Goal: Contribute content: Contribute content

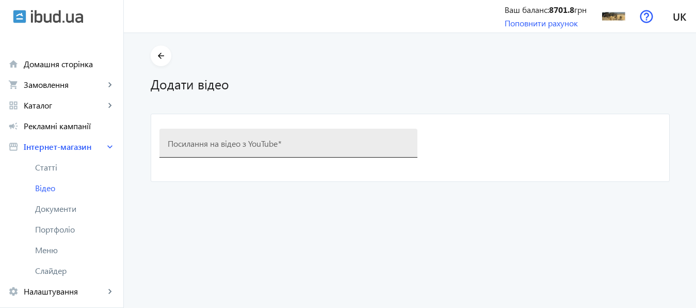
click at [223, 139] on mat-label "Посилання на відео з YouTube" at bounding box center [223, 142] width 110 height 11
click at [223, 141] on input "Посилання на відео з YouTube" at bounding box center [288, 146] width 241 height 11
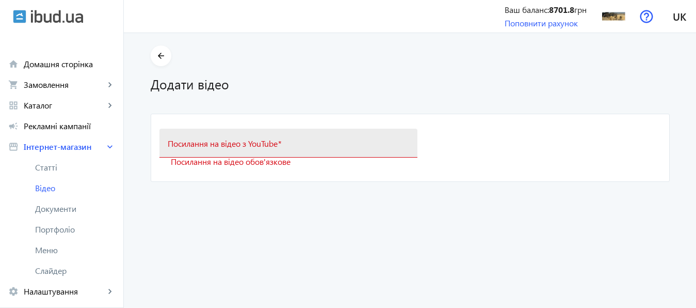
click at [213, 140] on mat-label "Посилання на відео з YouTube" at bounding box center [223, 142] width 110 height 11
click at [213, 141] on input "Посилання на відео з YouTube" at bounding box center [288, 146] width 241 height 11
click at [213, 141] on mat-label "Посилання на відео з YouTube" at bounding box center [223, 142] width 110 height 11
click at [213, 141] on input "Посилання на відео з YouTube" at bounding box center [288, 146] width 241 height 11
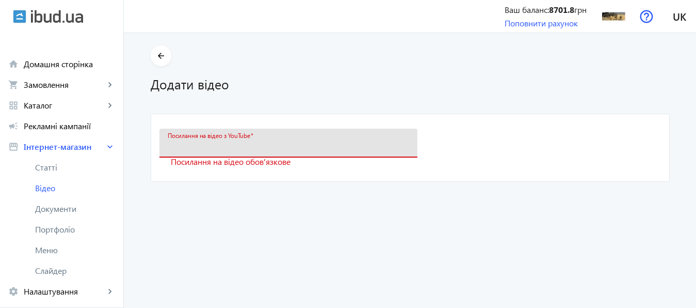
paste input "/www.youtube.com/shorts/8YPBp4ywIOw"
type input "/www.youtube.com/shorts/8YPBp4ywIOw"
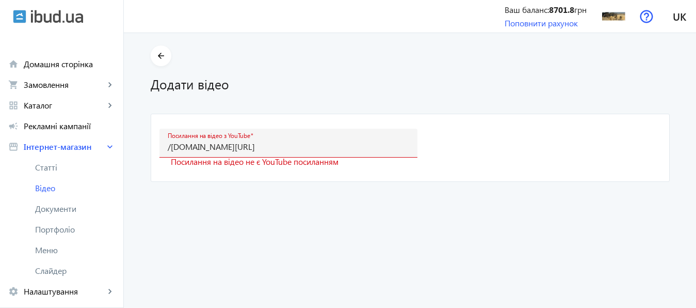
click at [406, 188] on video-create "arrow_back Додати відео Посилання на відео з YouTube /www.youtube.com/shorts/8Y…" at bounding box center [410, 170] width 572 height 274
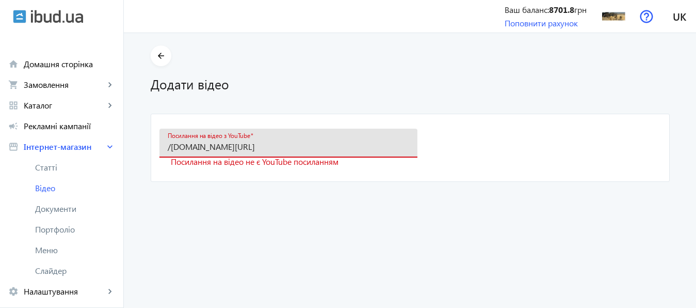
click at [325, 145] on input "/www.youtube.com/shorts/8YPBp4ywIOw" at bounding box center [288, 146] width 241 height 11
paste input "https://www.youtube.com/shorts/8YPBp4ywIOw"
type input "https://www.youtube.com/shorts/8YPBp4ywIOw"
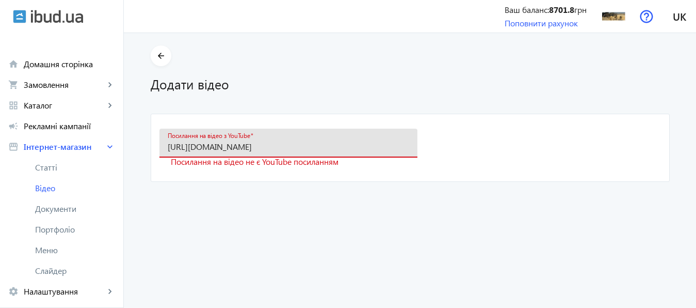
click at [499, 143] on form "Посилання на відео з YouTube https://www.youtube.com/shorts/8YPBp4ywIOw Посилан…" at bounding box center [410, 147] width 518 height 67
click at [381, 144] on input "https://www.youtube.com/shorts/8YPBp4ywIOw" at bounding box center [288, 146] width 241 height 11
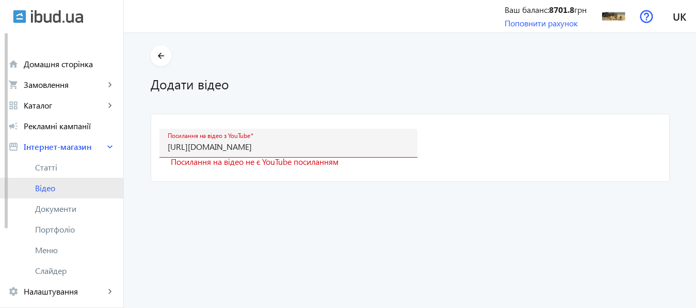
click at [46, 188] on span "Відео" at bounding box center [75, 188] width 80 height 10
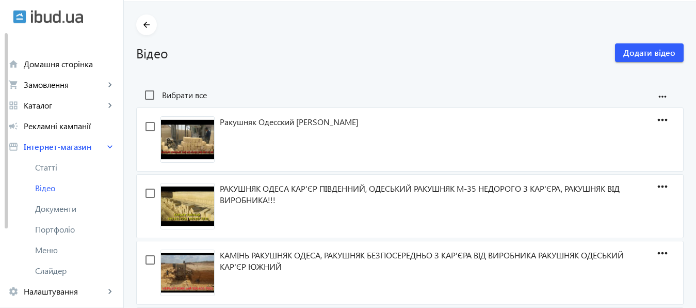
scroll to position [29, 0]
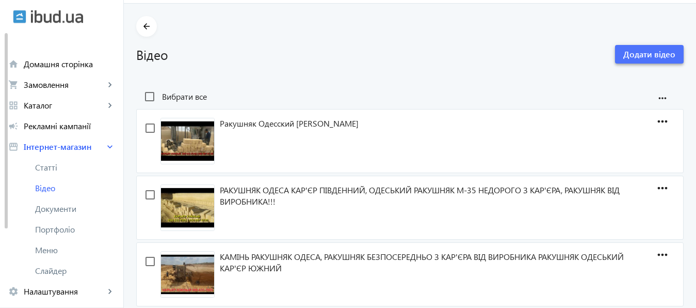
click at [644, 53] on span "Додати відео" at bounding box center [649, 54] width 52 height 11
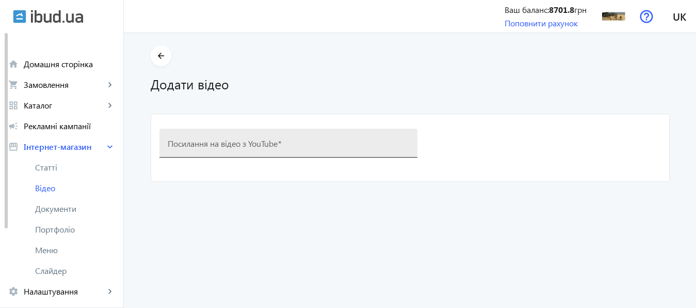
click at [274, 141] on mat-label "Посилання на відео з YouTube" at bounding box center [223, 142] width 110 height 11
click at [274, 141] on input "Посилання на відео з YouTube" at bounding box center [288, 146] width 241 height 11
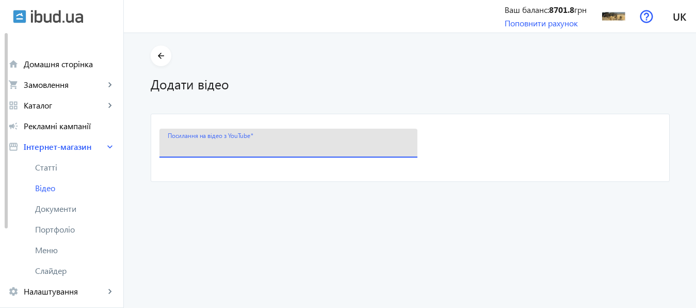
paste input "https://www.youtube.com/watch?v=SmdPKnGsKXk"
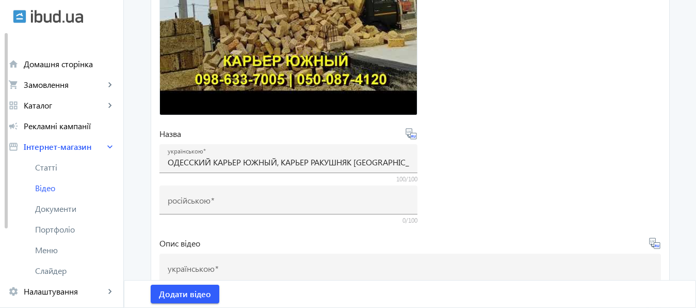
scroll to position [274, 0]
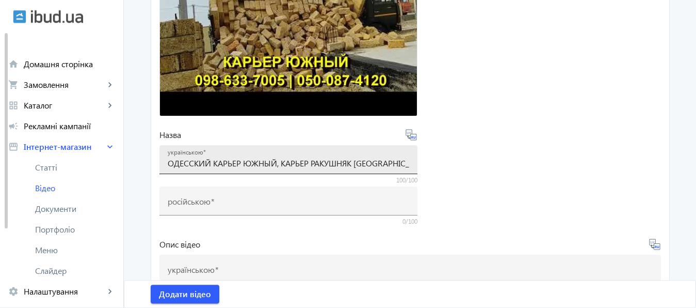
type input "https://www.youtube.com/watch?v=SmdPKnGsKXk"
drag, startPoint x: 164, startPoint y: 163, endPoint x: 308, endPoint y: 165, distance: 144.0
click at [308, 165] on input "ОДЕССКИЙ КАРЬЕР ЮЖНЫЙ, КАРЬЕР РАКУШНЯК ОДЕССА, ДОСТАВКА РАКУШНЯКА ПО УКРАИНЕ, Р…" at bounding box center [288, 162] width 241 height 11
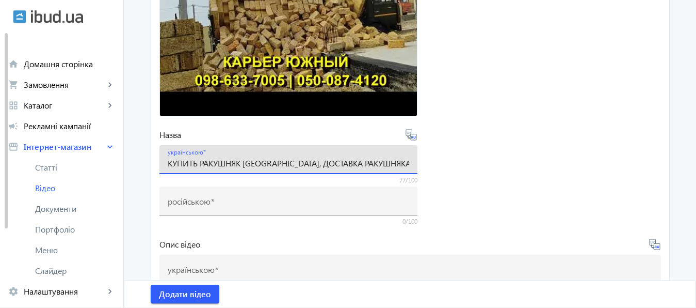
click at [277, 163] on input "КУПИТЬ РАКУШНЯК ОДЕССА, ДОСТАВКА РАКУШНЯКА ПО УКРАИНЕ, РАКУШНЯК ПРОИЗВОДИТЕЛЬ" at bounding box center [288, 162] width 241 height 11
paste input "ДЕССКИЙ КАРЬЕР ЮЖНЫЙ, КАРЬЕР"
drag, startPoint x: 261, startPoint y: 163, endPoint x: 410, endPoint y: 168, distance: 149.7
click at [409, 168] on input "КУПИТЬ РАКУШНЯК ОДЕССА, ОДЕССКИЙ КАРЬЕР ЮЖНЫЙ, КАРЬЕР ДОСТАВКА РАКУШНЯКА ПО УКР…" at bounding box center [288, 162] width 241 height 11
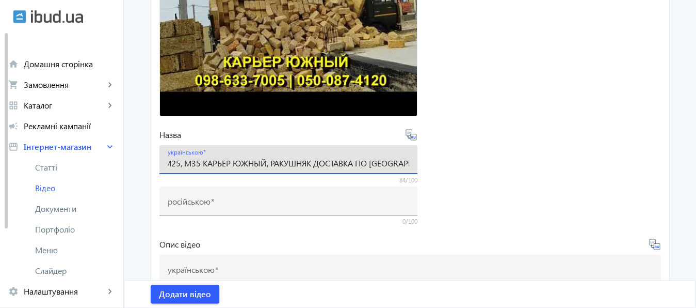
scroll to position [0, 160]
click at [312, 165] on input "КУПИТЬ РАКУШНЯК ОДЕССА, РАКУШНЯК М25, М35 КАРЬЕР ЮЖНЫЙ, РАКУШНЯК ДОСТАВКА ПО УК…" at bounding box center [288, 162] width 241 height 11
drag, startPoint x: 356, startPoint y: 164, endPoint x: 370, endPoint y: 163, distance: 14.0
click at [370, 163] on input "КУПИТЬ РАКУШНЯК ОДЕССА, РАКУШНЯК М25, М35 КАРЬЕР ЮЖНЫЙ, РАКУШНЯК ОТ ПРОИЗВОДИТЕ…" at bounding box center [288, 162] width 241 height 11
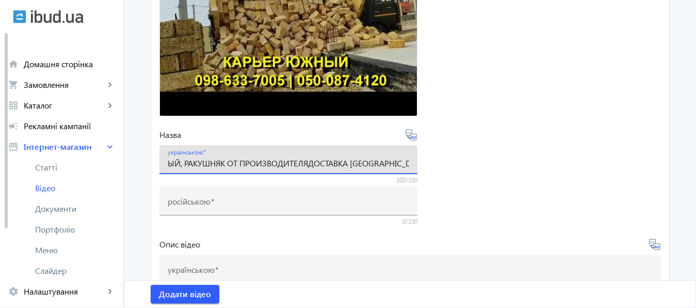
scroll to position [0, 228]
click at [327, 165] on input "КУПИТЬ РАКУШНЯК ОДЕССА, РАКУШНЯК М25, М35 КАРЬЕР ЮЖНЫЙ, РАКУШНЯК ОТ ПРОИЗВОДИТЕ…" at bounding box center [288, 162] width 241 height 11
click at [376, 166] on input "КУПИТЬ РАКУШНЯК ОДЕССА, РАКУШНЯК М25, М35 КАРЬЕР ЮЖНЫЙ, РАКУШНЯК ОТ ПРОИЗВОДИТЕ…" at bounding box center [288, 162] width 241 height 11
drag, startPoint x: 402, startPoint y: 163, endPoint x: 119, endPoint y: 169, distance: 283.3
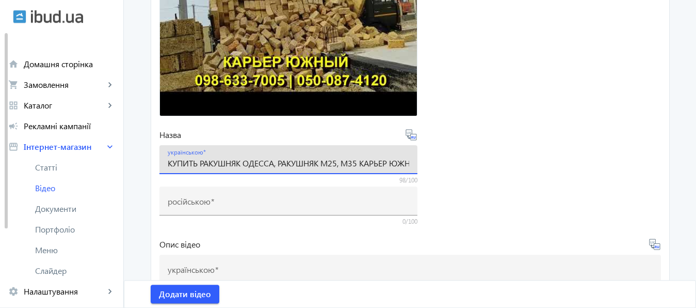
click at [168, 168] on input "КУПИТЬ РАКУШНЯК ОДЕССА, РАКУШНЯК М25, М35 КАРЬЕР ЮЖНЫЙ, РАКУШНЯК ОТ ПРОИЗВОДИТЕ…" at bounding box center [288, 162] width 241 height 11
type input "КУПИТЬ РАКУШНЯК ОДЕССА, РАКУШНЯК М25, М35 КАРЬЕР ЮЖНЫЙ, РАКУШНЯК ОТ ПРОИЗВОДИТЕ…"
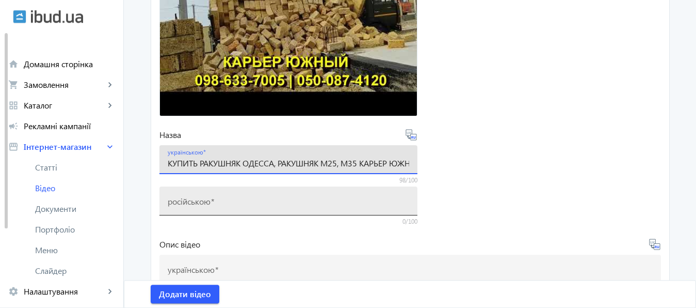
click at [250, 195] on div "російською" at bounding box center [288, 200] width 241 height 29
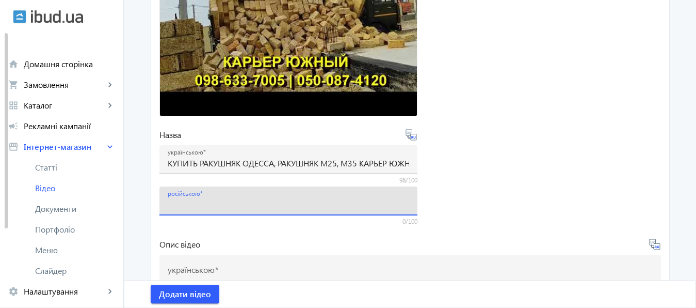
paste input "КУПИТИ РАКУШНЯК ОДЕСА, РАКУШНЯК М25, М35 КАР'ЄР ЮЖНИЙ, РАКУШНЯК ВІД ВИРОБНИКА Д…"
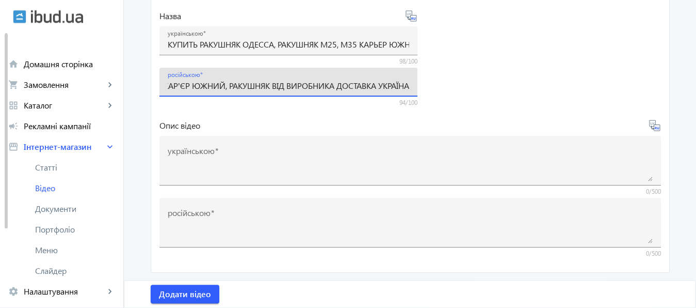
scroll to position [402, 0]
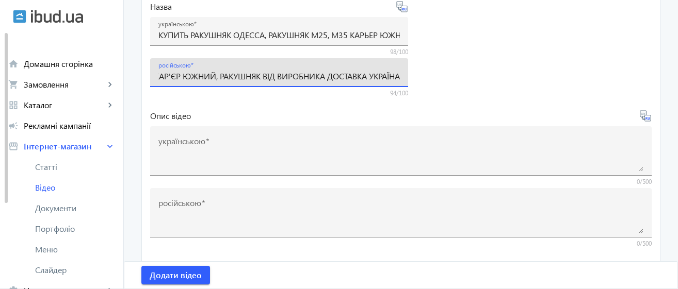
type input "КУПИТИ РАКУШНЯК ОДЕСА, РАКУШНЯК М25, М35 КАР'ЄР ЮЖНИЙ, РАКУШНЯК ВІД ВИРОБНИКА Д…"
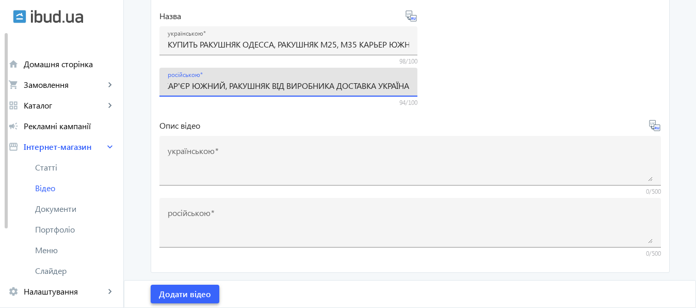
click at [184, 294] on span "Додати відео" at bounding box center [185, 293] width 52 height 11
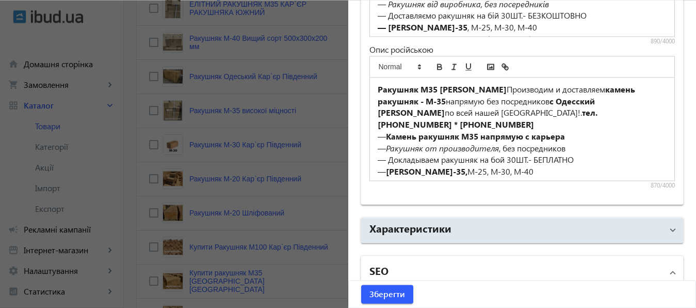
scroll to position [0, 97]
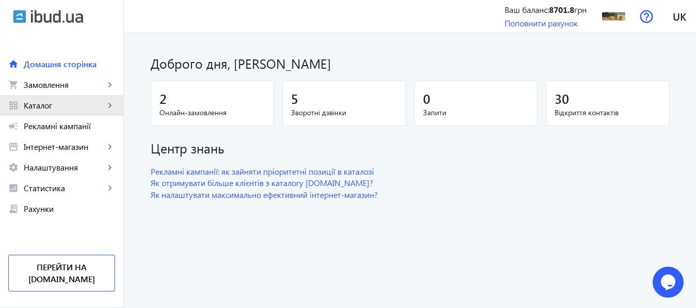
click at [41, 106] on span "Каталог" at bounding box center [64, 105] width 81 height 10
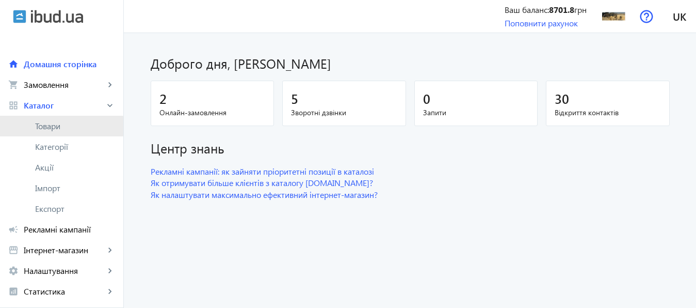
click at [45, 126] on span "Товари" at bounding box center [75, 126] width 80 height 10
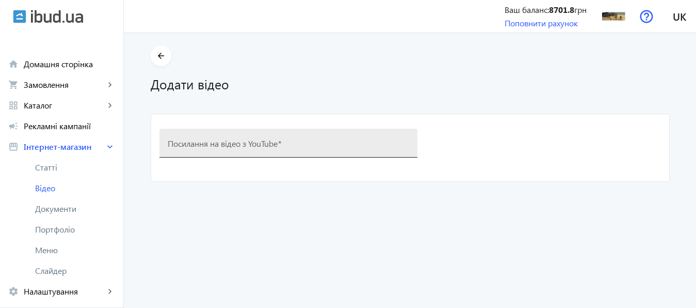
click at [217, 143] on mat-label "Посилання на відео з YouTube" at bounding box center [223, 142] width 110 height 11
click at [217, 143] on input "Посилання на відео з YouTube" at bounding box center [288, 146] width 241 height 11
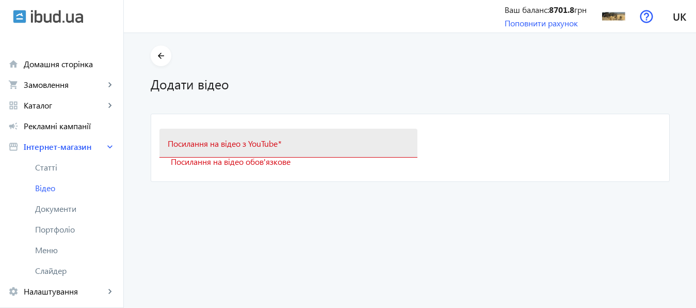
click at [196, 144] on mat-label "Посилання на відео з YouTube" at bounding box center [223, 142] width 110 height 11
click at [196, 144] on input "Посилання на відео з YouTube" at bounding box center [288, 146] width 241 height 11
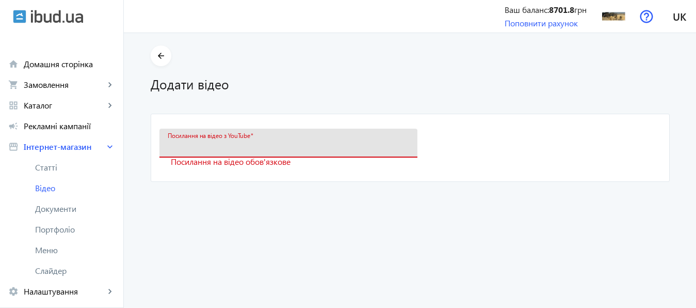
paste input "[URL][DOMAIN_NAME]"
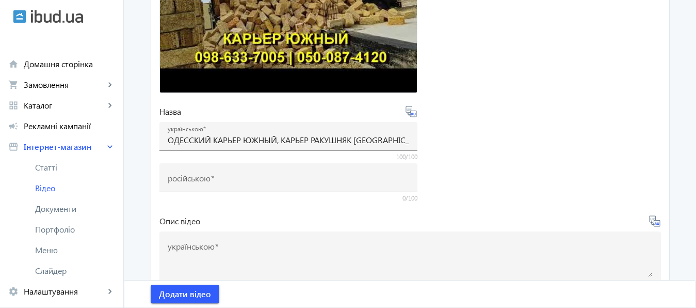
scroll to position [314, 0]
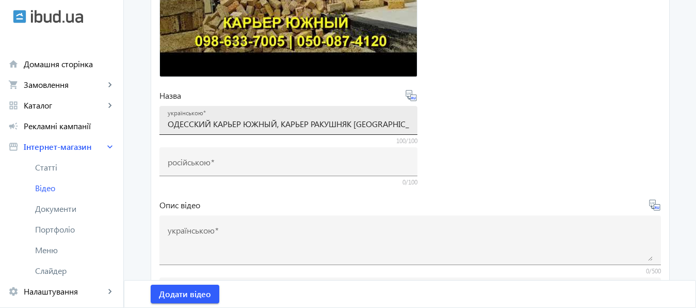
type input "[URL][DOMAIN_NAME]"
drag, startPoint x: 164, startPoint y: 123, endPoint x: 306, endPoint y: 124, distance: 142.4
click at [306, 124] on input "ОДЕССКИЙ КАРЬЕР ЮЖНЫЙ, КАРЬЕР РАКУШНЯК [GEOGRAPHIC_DATA], ДОСТАВКА РАКУШНЯКА ПО…" at bounding box center [288, 123] width 241 height 11
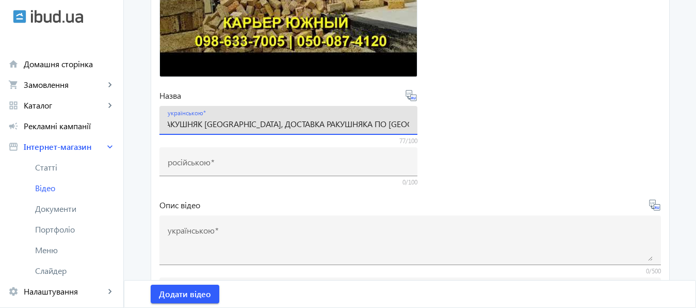
scroll to position [0, 0]
drag, startPoint x: 278, startPoint y: 125, endPoint x: 130, endPoint y: 128, distance: 147.6
click at [168, 128] on input "КУПИТЬ РАКУШНЯК [GEOGRAPHIC_DATA], ДОСТАВКА РАКУШНЯКА ПО [GEOGRAPHIC_DATA], РАК…" at bounding box center [288, 123] width 241 height 11
click at [278, 124] on input "КУПИТЬ РАКУШНЯК [GEOGRAPHIC_DATA], ДОСТАВКА РАКУШНЯКА ПО [GEOGRAPHIC_DATA], РАК…" at bounding box center [288, 123] width 241 height 11
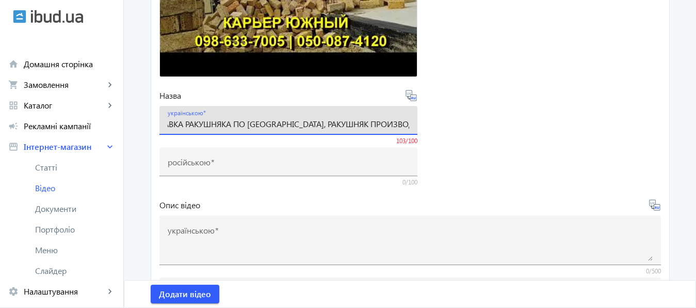
drag, startPoint x: 391, startPoint y: 124, endPoint x: 434, endPoint y: 130, distance: 43.1
click at [409, 129] on input "КУПИТЬ РАКУШНЯК ОДЕССА, РАКУШНЯК М25,М35 КУПИТЬ С ДОСТАВКА РАКУШНЯКА ПО [GEOGRA…" at bounding box center [288, 123] width 241 height 11
click at [341, 124] on input "КУПИТЬ РАКУШНЯК ОДЕССА, РАКУШНЯК М25,М35 КУПИТЬ В [GEOGRAPHIC_DATA], РАКУШНЯК К…" at bounding box center [288, 123] width 241 height 11
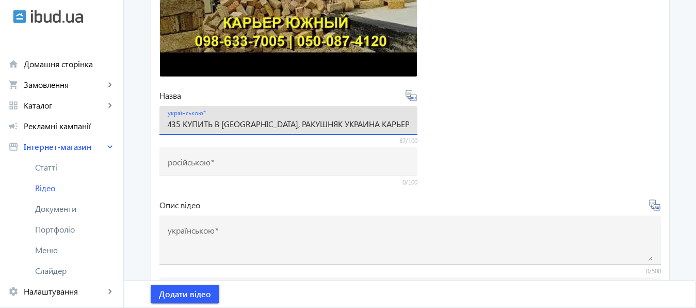
click at [371, 126] on input "КУПИТЬ РАКУШНЯК ОДЕССА, РАКУШНЯК М25,М35 КУПИТЬ В ОДЕССЕ, РАКУШНЯК УКРАИНА КАРЬ…" at bounding box center [288, 123] width 241 height 11
click at [322, 127] on input "КУПИТЬ РАКУШНЯК ОДЕССА, РАКУШНЯК М25,М35 КУПИТЬ В ОДЕССЕ, РАКУШНЯК УКРАИНА КАРЬ…" at bounding box center [288, 123] width 241 height 11
type input "КУПИТЬ РАКУШНЯК ОДЕССА, РАКУШНЯК М25,М35 КУПИТЬ В ОДЕССЕ, РАКУШНЯК УКРАИНА, КАР…"
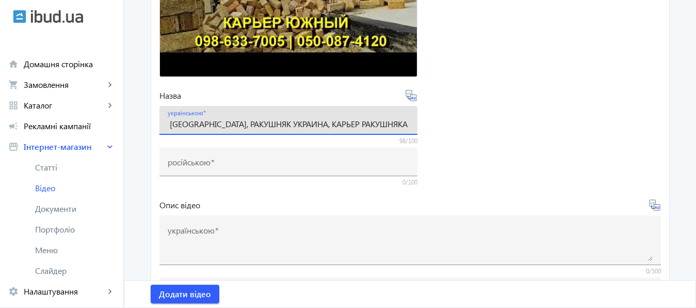
click at [403, 124] on input "КУПИТЬ РАКУШНЯК ОДЕССА, РАКУШНЯК М25,М35 КУПИТЬ В ОДЕССЕ, РАКУШНЯК УКРАИНА, КАР…" at bounding box center [288, 123] width 241 height 11
drag, startPoint x: 404, startPoint y: 124, endPoint x: 111, endPoint y: 123, distance: 293.1
click at [168, 123] on input "КУПИТЬ РАКУШНЯК ОДЕССА, РАКУШНЯК М25,М35 КУПИТЬ В ОДЕССЕ, РАКУШНЯК УКРАИНА, КАР…" at bounding box center [288, 123] width 241 height 11
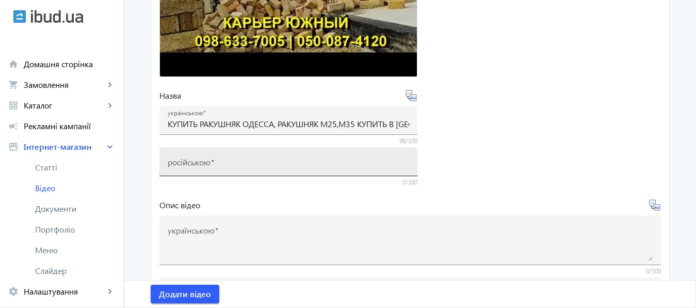
click at [202, 165] on mat-label "російською" at bounding box center [189, 161] width 43 height 11
click at [202, 165] on input "російською" at bounding box center [288, 164] width 241 height 11
paste input "КУПИТЬ РАКУШНЯК ОДЕССА, РАКУШНЯК М25,М35 КУПИТЬ В ОДЕССЕ, РАКУШНЯК УКРАИНА, КАР…"
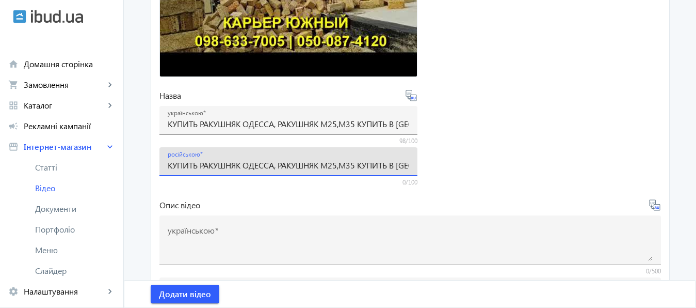
scroll to position [0, 226]
type input "КУПИТЬ РАКУШНЯК ОДЕССА, РАКУШНЯК М25,М35 КУПИТЬ В ОДЕССЕ, РАКУШНЯК УКРАИНА, КАР…"
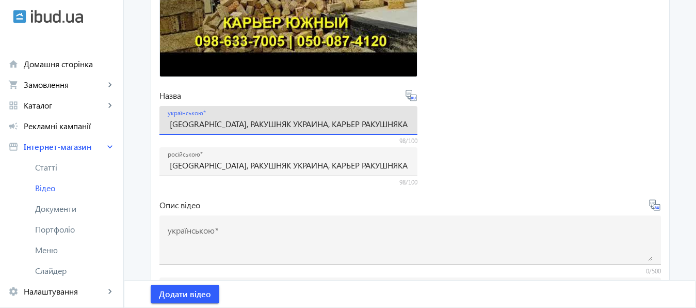
drag, startPoint x: 163, startPoint y: 124, endPoint x: 457, endPoint y: 134, distance: 293.7
click at [409, 129] on input "КУПИТЬ РАКУШНЯК ОДЕССА, РАКУШНЯК М25,М35 КУПИТЬ В ОДЕССЕ, РАКУШНЯК УКРАИНА, КАР…" at bounding box center [288, 123] width 241 height 11
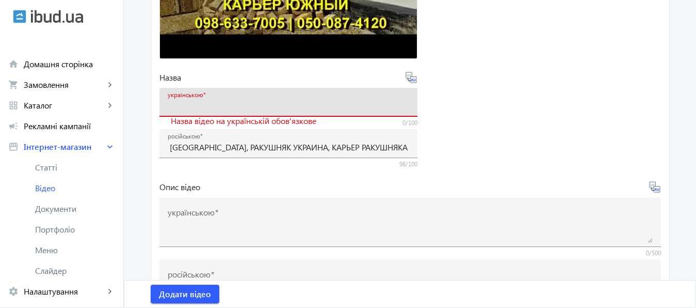
scroll to position [0, 0]
paste input "КУПИТИ РАКУШНЯК ОДЕСА, РАКУШНЯК М25,М35 КУПИТИ В ОДЕСІ, РАКУШНЯК УКРАЇНА, КАР'Є…"
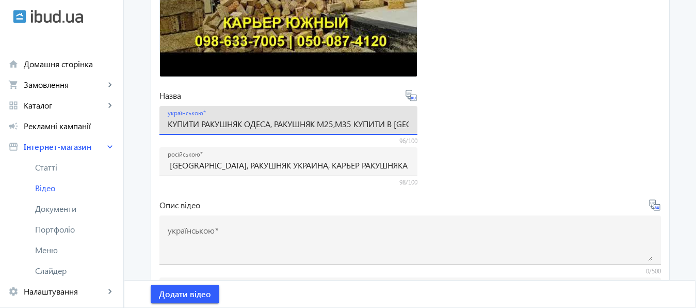
scroll to position [0, 211]
type input "КУПИТИ РАКУШНЯК ОДЕСА, РАКУШНЯК М25,М35 КУПИТИ В ОДЕСІ, РАКУШНЯК УКРАЇНА, КАР'Є…"
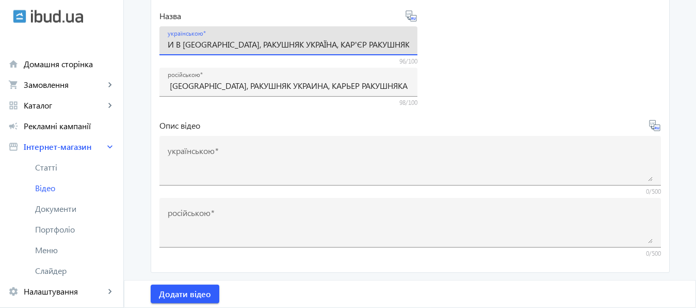
scroll to position [410, 0]
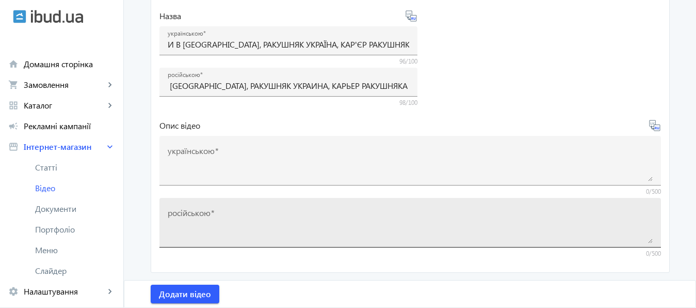
click at [288, 201] on div "російською" at bounding box center [410, 223] width 485 height 50
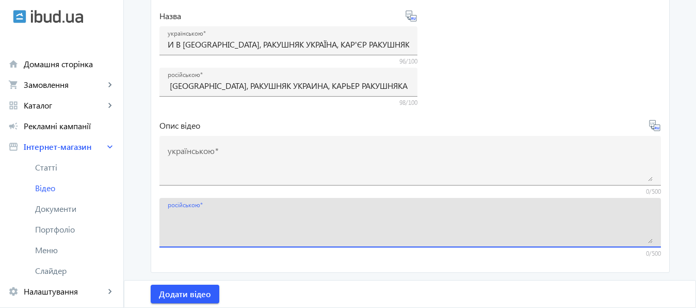
paste textarea "— Купить ракушняк в Украине — Ракушняк напрямую от производителя! Добыча, произ…"
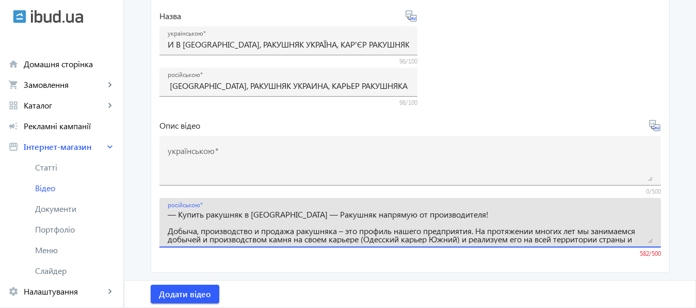
scroll to position [18, 0]
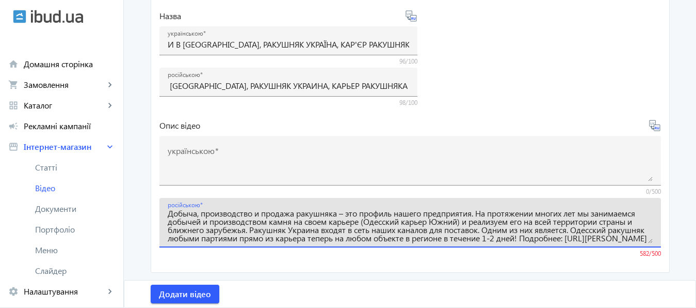
drag, startPoint x: 164, startPoint y: 238, endPoint x: 484, endPoint y: 238, distance: 320.4
click at [484, 238] on textarea "— Купить ракушняк в Украине — Ракушняк напрямую от производителя! Добыча, произ…" at bounding box center [410, 226] width 485 height 33
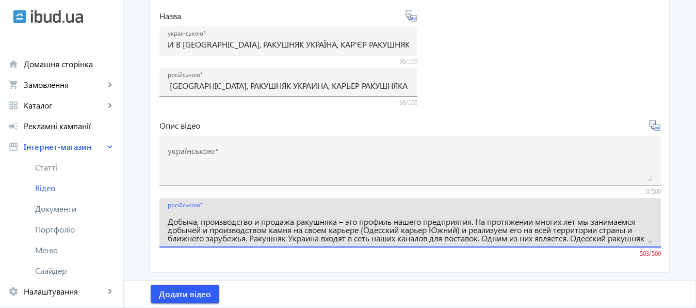
drag, startPoint x: 601, startPoint y: 239, endPoint x: 609, endPoint y: 239, distance: 7.7
click at [609, 239] on textarea "— Купить ракушняк в Украине — Ракушняк напрямую от производителя! Добыча, произ…" at bounding box center [410, 226] width 485 height 33
drag, startPoint x: 211, startPoint y: 231, endPoint x: 326, endPoint y: 232, distance: 115.1
click at [326, 232] on textarea "— Купить ракушняк в Украине — Ракушняк напрямую от производителя! Добыча, произ…" at bounding box center [410, 226] width 485 height 33
drag, startPoint x: 285, startPoint y: 229, endPoint x: 570, endPoint y: 236, distance: 284.4
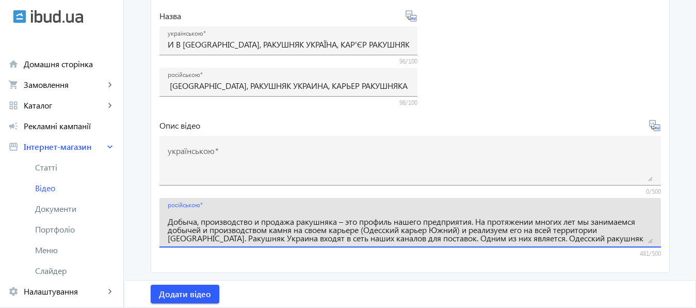
click at [570, 236] on textarea "— Купить ракушняк в Украине — Ракушняк напрямую от производителя! Добыча, произ…" at bounding box center [410, 226] width 485 height 33
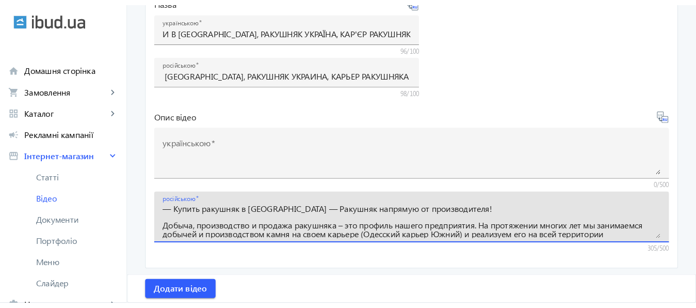
scroll to position [0, 211]
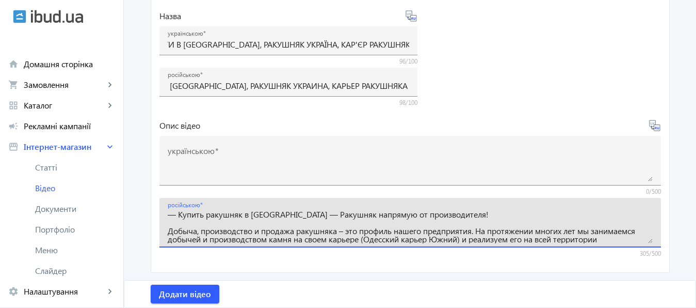
click at [168, 222] on textarea "— Купить ракушняк в Украине — Ракушняк напрямую от производителя! Добыча, произ…" at bounding box center [410, 226] width 485 height 33
drag, startPoint x: 247, startPoint y: 239, endPoint x: 291, endPoint y: 242, distance: 44.4
click at [291, 242] on textarea "— Купить ракушняк в Украине — Ракушняк напрямую от производителя! Добыча, произ…" at bounding box center [410, 226] width 485 height 33
paste textarea "Ракушняк М-35 (ракушечник М-35 ) 40*20*20 Украина › Стеновые блоки › Ракушняк Р…"
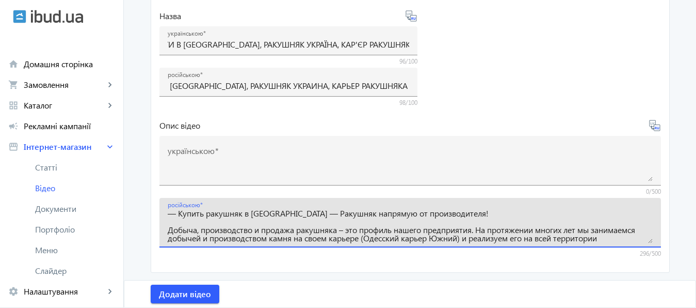
scroll to position [26, 0]
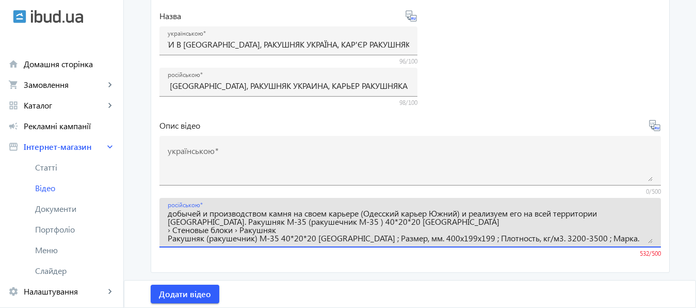
drag, startPoint x: 378, startPoint y: 232, endPoint x: 393, endPoint y: 231, distance: 15.0
click at [393, 231] on textarea "— Купить ракушняк в Украине — Ракушняк напрямую от производителя! Добыча, произ…" at bounding box center [410, 226] width 485 height 33
click at [391, 229] on textarea "— Купить ракушняк в Украине — Ракушняк напрямую от производителя! Добыча, произ…" at bounding box center [410, 226] width 485 height 33
click at [403, 230] on textarea "— Купить ракушняк в Украине — Ракушняк напрямую от производителя! Добыча, произ…" at bounding box center [410, 226] width 485 height 33
drag, startPoint x: 400, startPoint y: 230, endPoint x: 532, endPoint y: 234, distance: 131.6
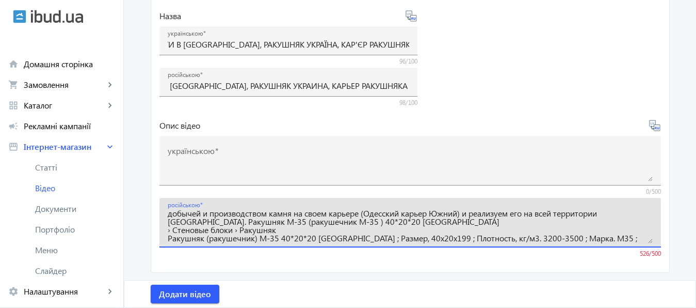
click at [532, 234] on textarea "— Купить ракушняк в Украине — Ракушняк напрямую от производителя! Добыча, произ…" at bounding box center [410, 226] width 485 height 33
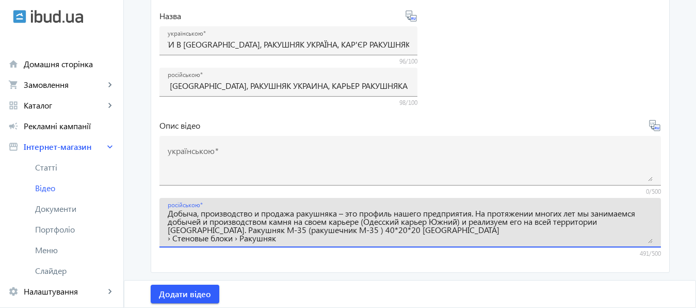
drag, startPoint x: 455, startPoint y: 239, endPoint x: 575, endPoint y: 240, distance: 120.2
click at [575, 240] on textarea "— Купить ракушняк в Украине — Ракушняк напрямую от производителя! Добыча, произ…" at bounding box center [410, 226] width 485 height 33
click at [450, 239] on textarea "— Купить ракушняк в Украине — Ракушняк напрямую от производителя! Добыча, произ…" at bounding box center [410, 226] width 485 height 33
drag, startPoint x: 433, startPoint y: 238, endPoint x: 450, endPoint y: 238, distance: 16.5
click at [450, 238] on textarea "— Купить ракушняк в Украине — Ракушняк напрямую от производителя! Добыча, произ…" at bounding box center [410, 226] width 485 height 33
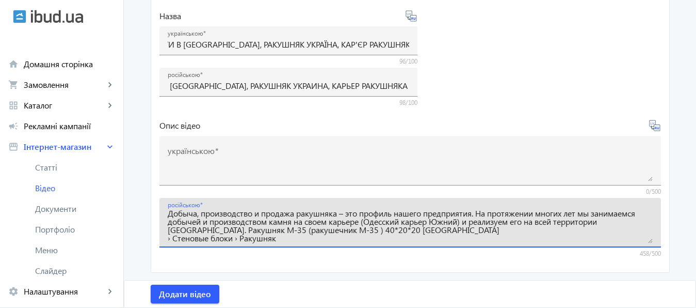
click at [452, 238] on textarea "— Купить ракушняк в Украине — Ракушняк напрямую от производителя! Добыча, произ…" at bounding box center [410, 226] width 485 height 33
paste textarea "35;"
click at [444, 239] on textarea "— Купить ракушняк в Украине — Ракушняк напрямую от производителя! Добыча, произ…" at bounding box center [410, 226] width 485 height 33
click at [488, 238] on textarea "— Купить ракушняк в Украине — Ракушняк напрямую от производителя! Добыча, произ…" at bounding box center [410, 226] width 485 height 33
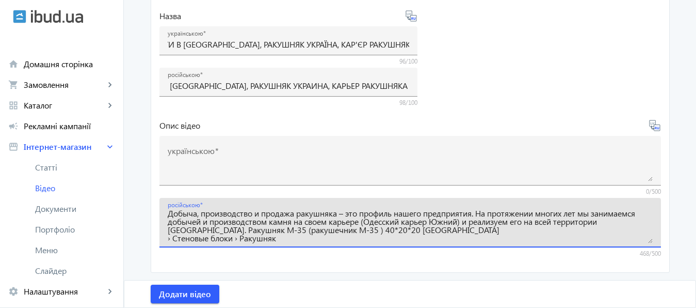
drag, startPoint x: 246, startPoint y: 221, endPoint x: 260, endPoint y: 221, distance: 13.4
click at [260, 221] on textarea "— Купить ракушняк в Украине — Ракушняк напрямую от производителя! Добыча, произ…" at bounding box center [410, 226] width 485 height 33
drag, startPoint x: 306, startPoint y: 222, endPoint x: 422, endPoint y: 224, distance: 115.1
click at [422, 224] on textarea "— Купить ракушняк в Украине — Ракушняк напрямую от производителя! Добыча, произ…" at bounding box center [410, 226] width 485 height 33
click at [168, 210] on textarea "— Купить ракушняк в Украине — Ракушняк напрямую от производителя! Добыча, произ…" at bounding box center [410, 226] width 485 height 33
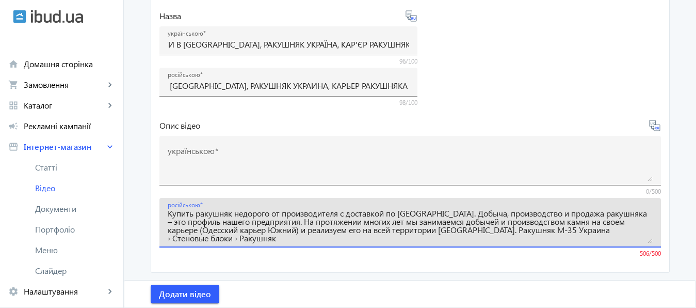
drag, startPoint x: 349, startPoint y: 223, endPoint x: 437, endPoint y: 224, distance: 87.7
click at [437, 224] on textarea "— Купить ракушняк в Украине — Ракушняк напрямую от производителя! Купить ракушн…" at bounding box center [410, 226] width 485 height 33
click at [393, 224] on textarea "— Купить ракушняк в Украине — Ракушняк напрямую от производителя! Купить ракушн…" at bounding box center [410, 226] width 485 height 33
drag, startPoint x: 164, startPoint y: 205, endPoint x: 373, endPoint y: 236, distance: 211.2
click at [373, 236] on textarea "— Купить ракушняк в Украине — Ракушняк напрямую от производителя! Купить ракушн…" at bounding box center [410, 226] width 485 height 33
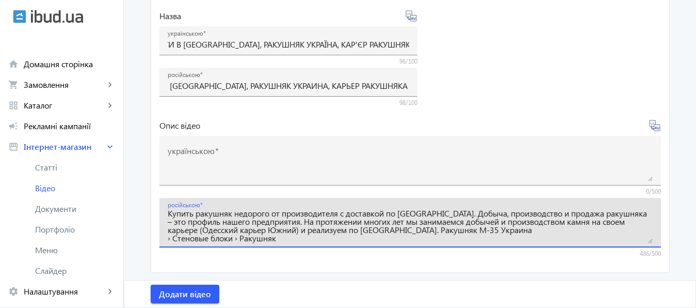
click at [565, 230] on textarea "— Купить ракушняк в Украине — Ракушняк напрямую от производителя! Купить ракушн…" at bounding box center [410, 226] width 485 height 33
click at [231, 210] on textarea "— Купить ракушняк в Украине — Ракушняк напрямую от производителя! Купить ракушн…" at bounding box center [410, 226] width 485 height 33
drag, startPoint x: 164, startPoint y: 206, endPoint x: 548, endPoint y: 233, distance: 384.8
click at [548, 233] on textarea "— Купить ракушняк в [GEOGRAPHIC_DATA] — Ракушняк напрямую от производителя! Куп…" at bounding box center [410, 226] width 485 height 33
click at [168, 210] on textarea "— Купить ракушняк в [GEOGRAPHIC_DATA] — Ракушняк напрямую от производителя! Куп…" at bounding box center [410, 226] width 485 height 33
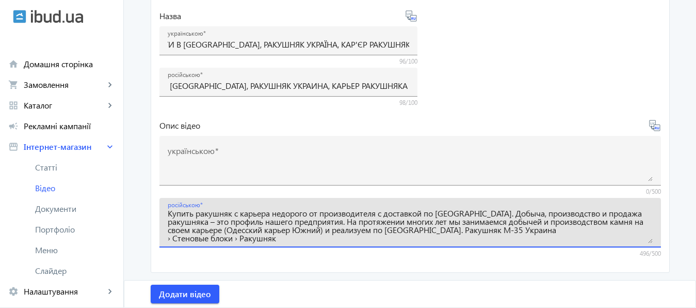
drag, startPoint x: 163, startPoint y: 206, endPoint x: 551, endPoint y: 240, distance: 389.5
click at [551, 240] on textarea "— Купить ракушняк в [GEOGRAPHIC_DATA] — Ракушняк напрямую от производителя! Куп…" at bounding box center [410, 226] width 485 height 33
type textarea "— Купить ракушняк в [GEOGRAPHIC_DATA] — Ракушняк напрямую от производителя! Куп…"
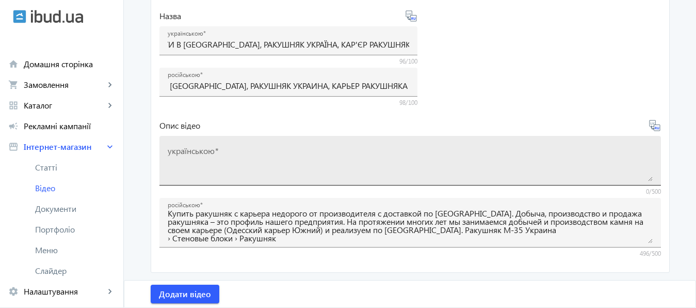
click at [233, 136] on div "українською" at bounding box center [410, 161] width 485 height 50
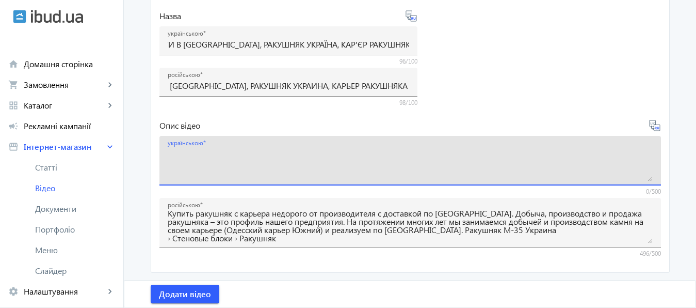
paste textarea "Купити ракушняк з кар'єру недорого від виробника з доставкою по [GEOGRAPHIC_DAT…"
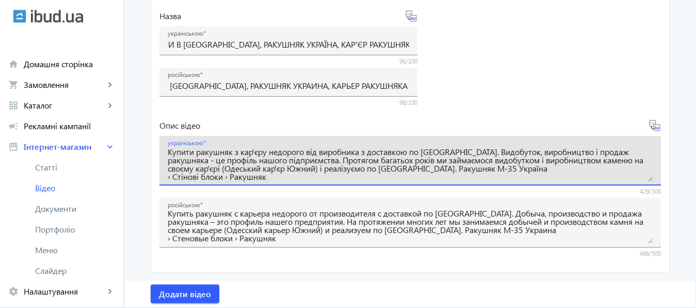
scroll to position [410, 0]
type textarea "Купити ракушняк з кар'єру недорого від виробника з доставкою по [GEOGRAPHIC_DAT…"
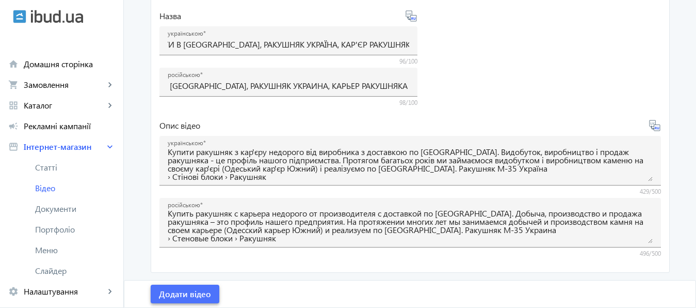
click at [193, 293] on span "Додати відео" at bounding box center [185, 293] width 52 height 11
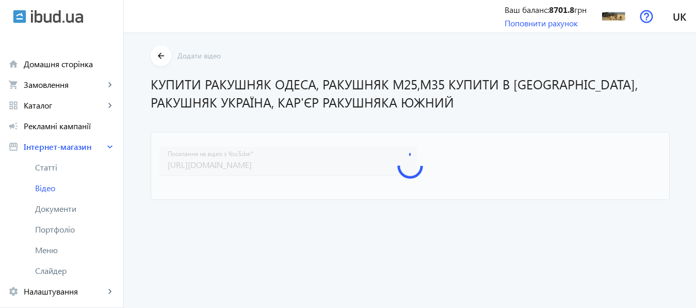
scroll to position [0, 0]
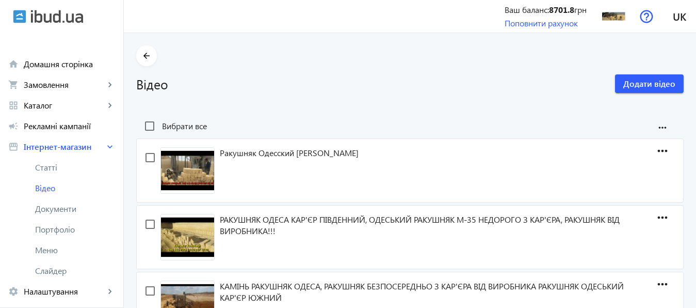
scroll to position [196, 0]
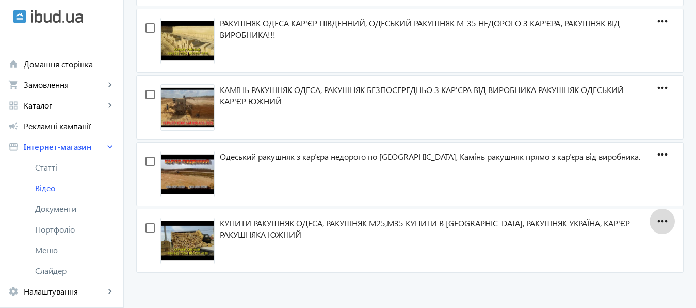
click at [658, 221] on mat-icon "more_horiz" at bounding box center [662, 220] width 20 height 25
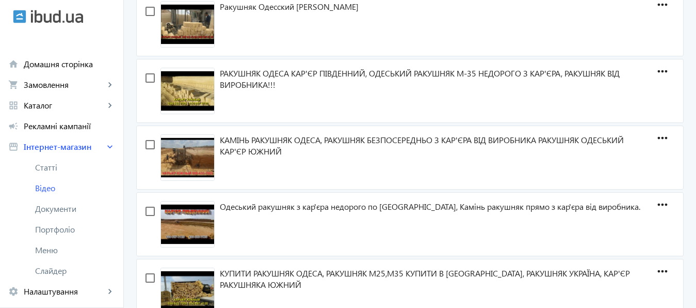
scroll to position [0, 0]
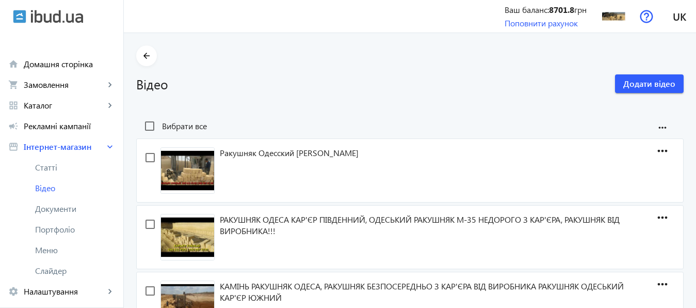
click at [677, 16] on div at bounding box center [348, 154] width 696 height 308
click at [683, 21] on span "uk" at bounding box center [679, 16] width 13 height 13
click at [664, 44] on span "Русский" at bounding box center [665, 43] width 31 height 13
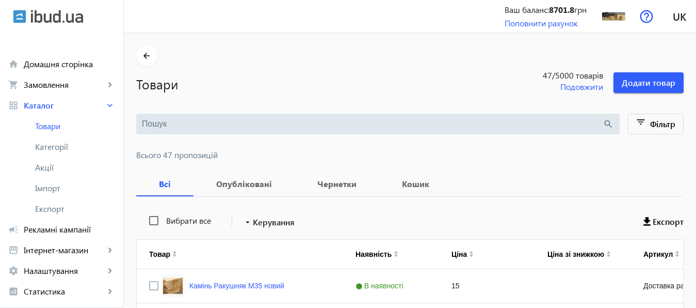
scroll to position [584, 0]
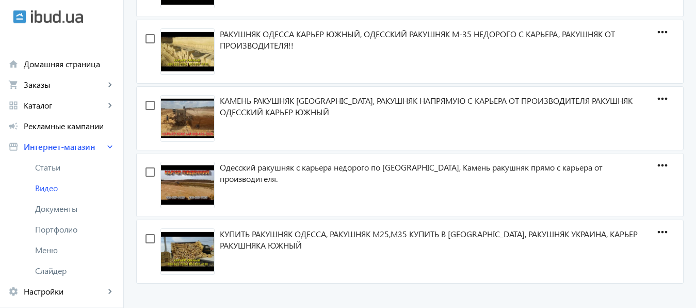
scroll to position [196, 0]
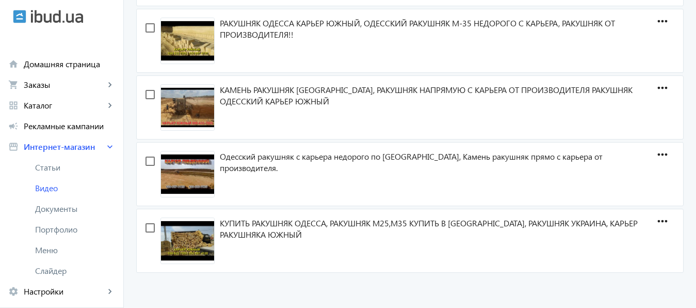
click at [433, 223] on link at bounding box center [410, 240] width 546 height 63
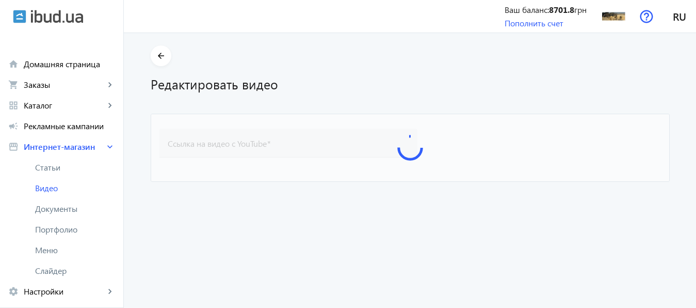
type input "[URL][DOMAIN_NAME]"
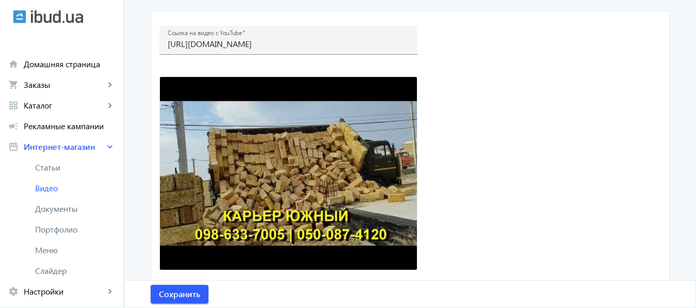
scroll to position [123, 0]
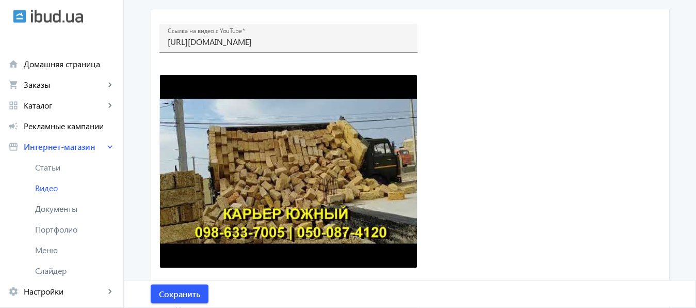
click at [315, 175] on img at bounding box center [288, 171] width 258 height 194
click at [266, 171] on img at bounding box center [288, 171] width 258 height 194
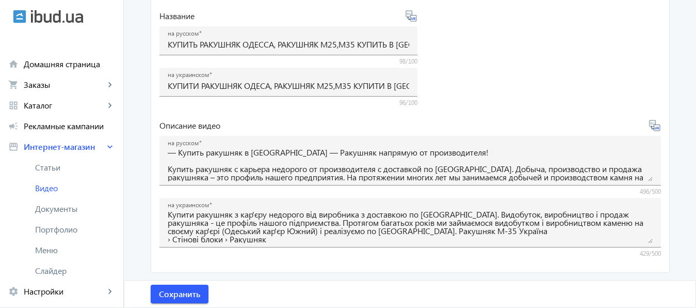
scroll to position [0, 0]
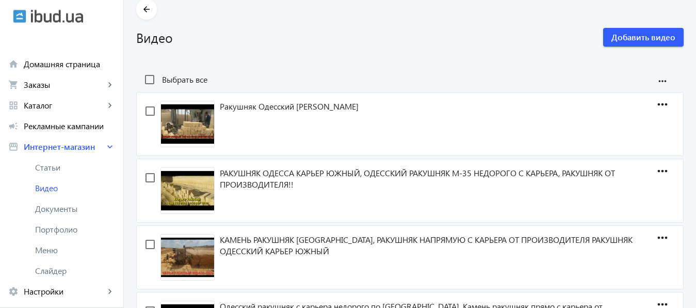
scroll to position [43, 0]
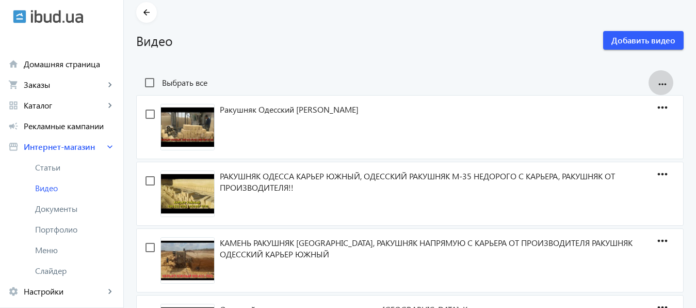
click at [660, 80] on mat-icon "more_horiz" at bounding box center [662, 83] width 15 height 15
click at [408, 68] on div at bounding box center [348, 154] width 696 height 308
click at [139, 84] on input "Выбрать все" at bounding box center [149, 82] width 21 height 21
checkbox input "true"
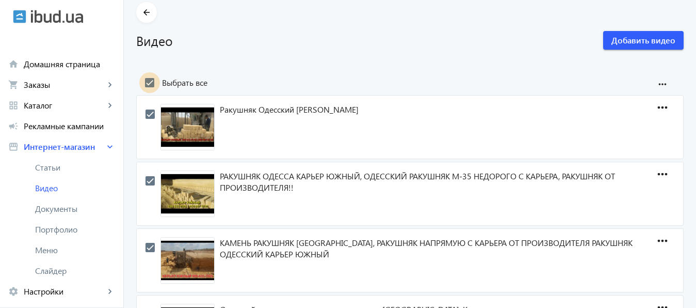
checkbox input "true"
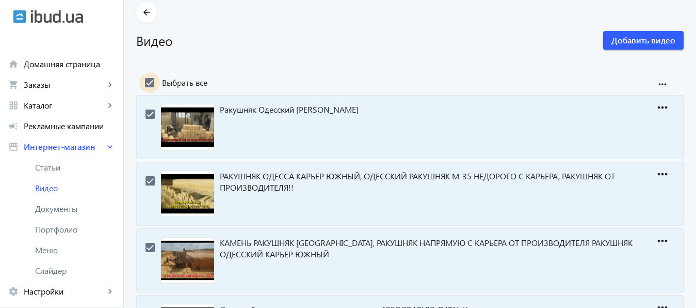
click at [139, 84] on input "Выбрать все" at bounding box center [149, 82] width 21 height 21
checkbox input "false"
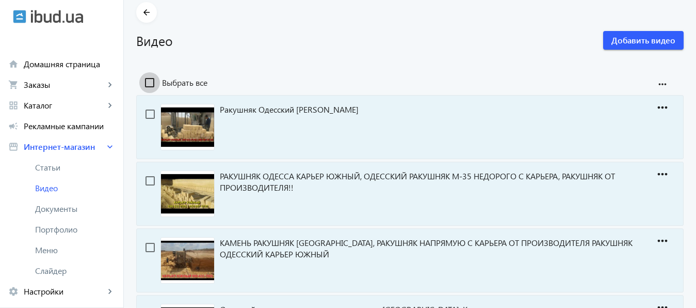
checkbox input "false"
